Goal: Find specific page/section: Find specific page/section

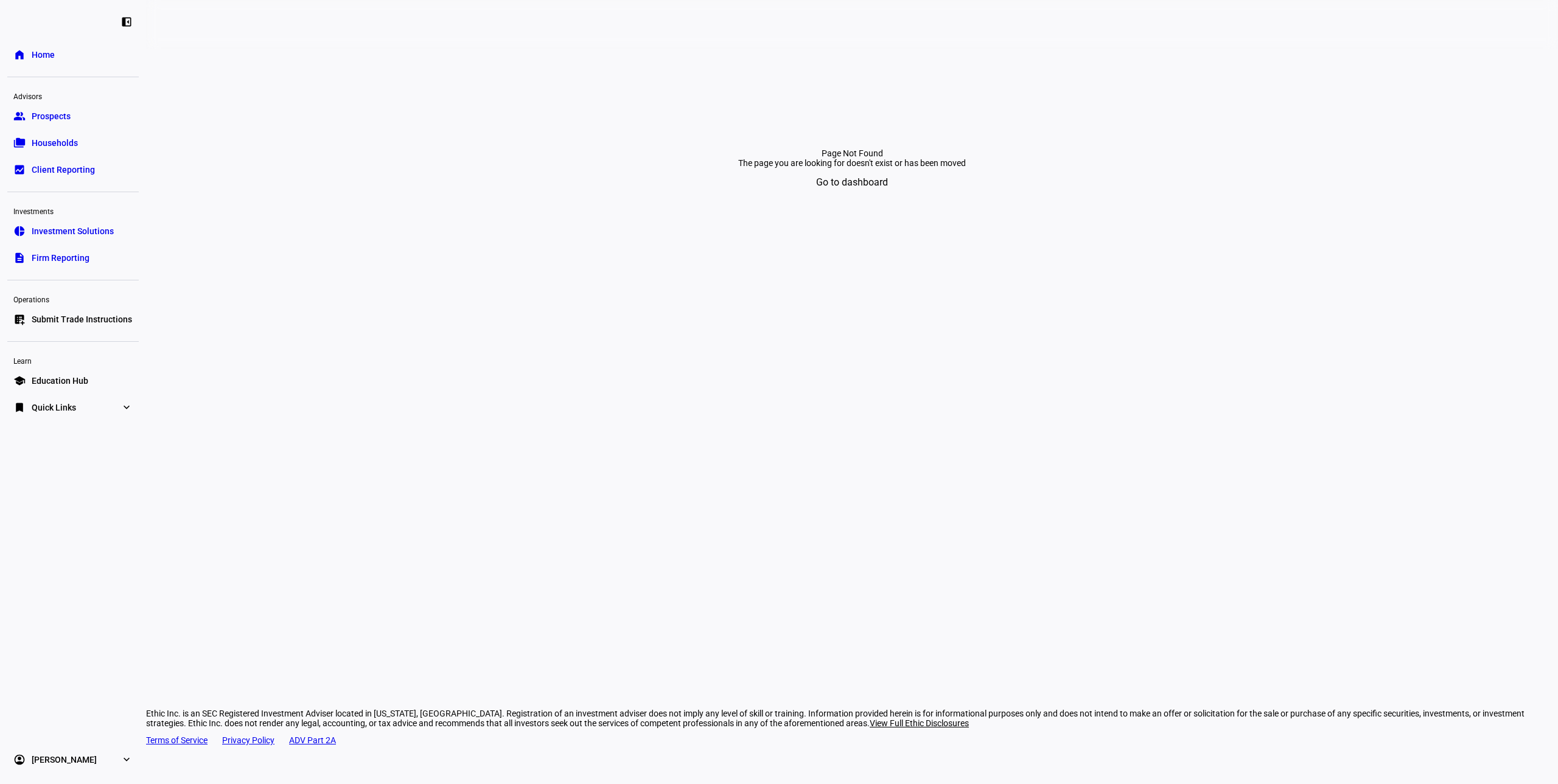
click at [57, 136] on link "folder_copy Households" at bounding box center [73, 143] width 132 height 24
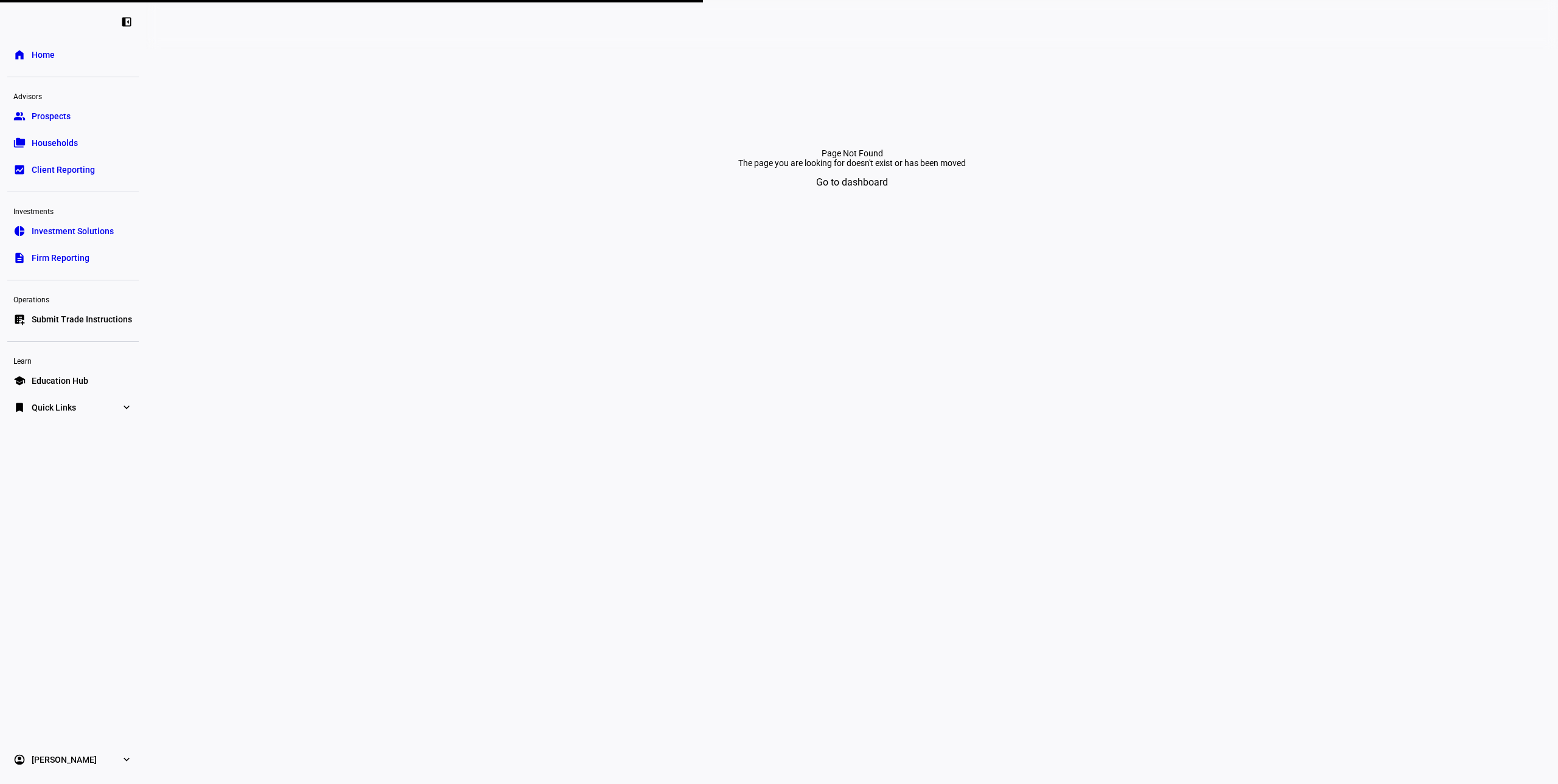
click at [60, 146] on span "Households" at bounding box center [54, 142] width 46 height 12
click at [891, 197] on span at bounding box center [851, 182] width 106 height 29
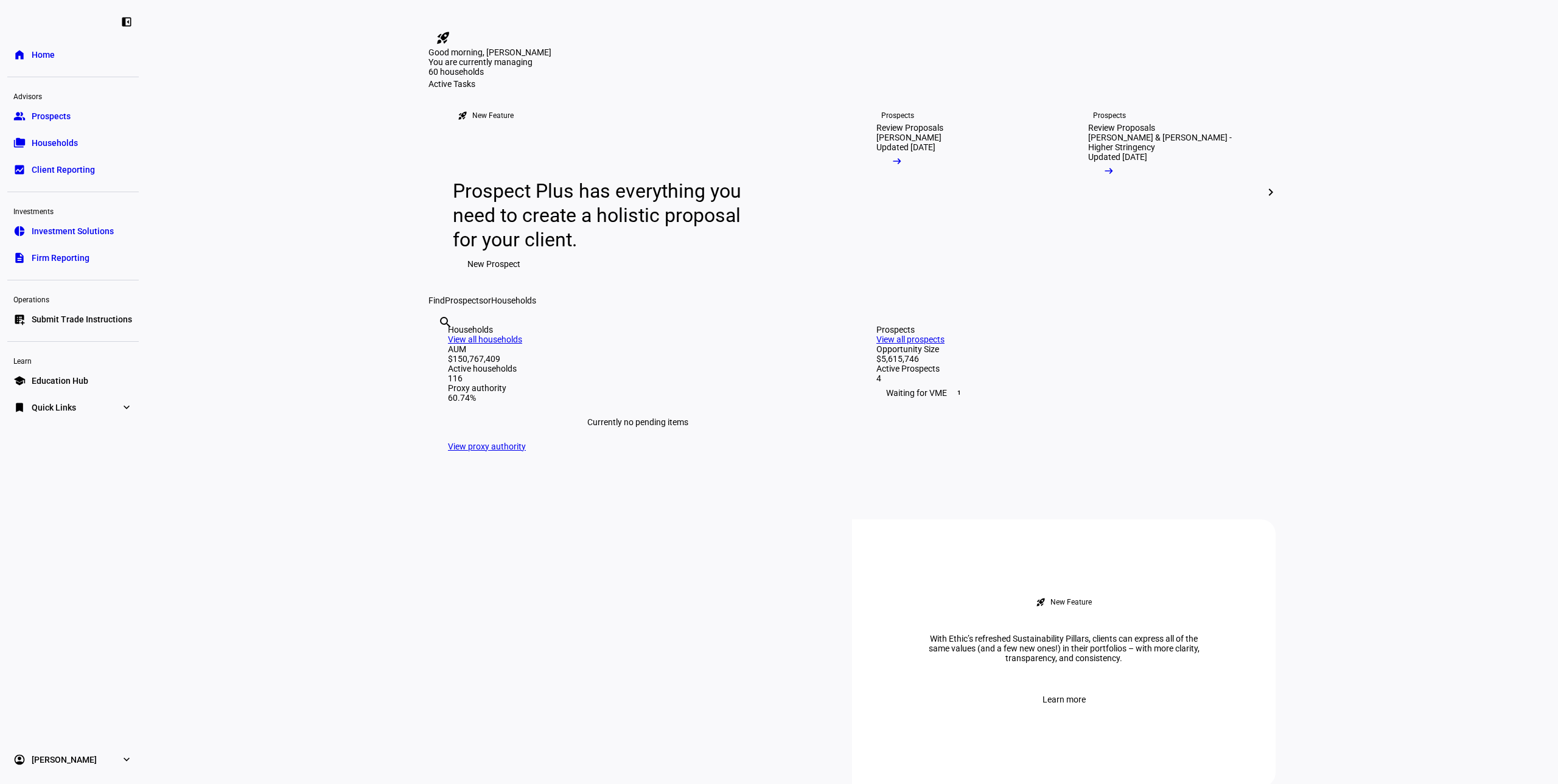
click at [441, 346] on input "text" at bounding box center [439, 339] width 2 height 15
type input "Ferrera"
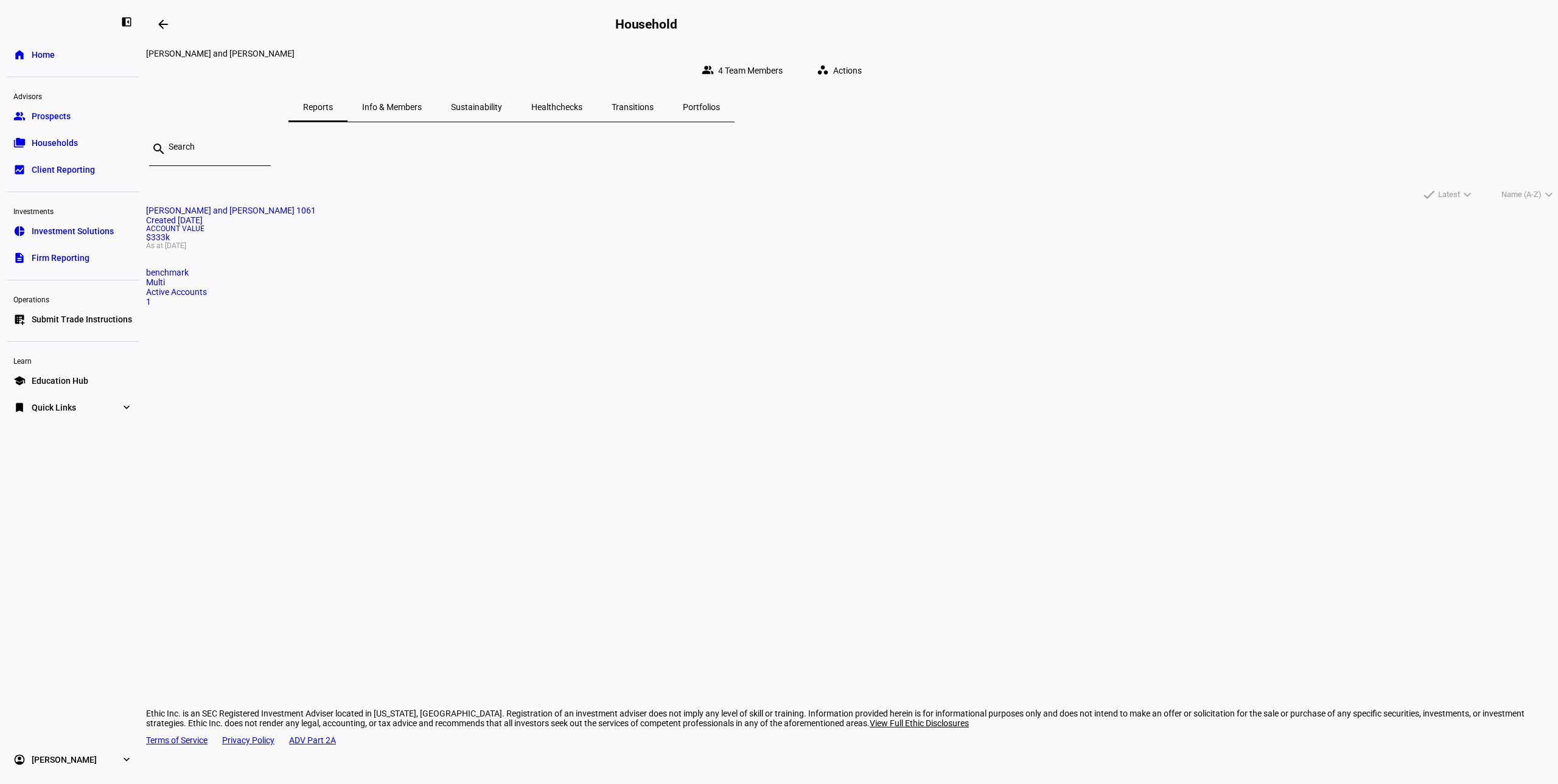
click at [502, 102] on span "Sustainability" at bounding box center [476, 107] width 51 height 9
